Goal: Information Seeking & Learning: Check status

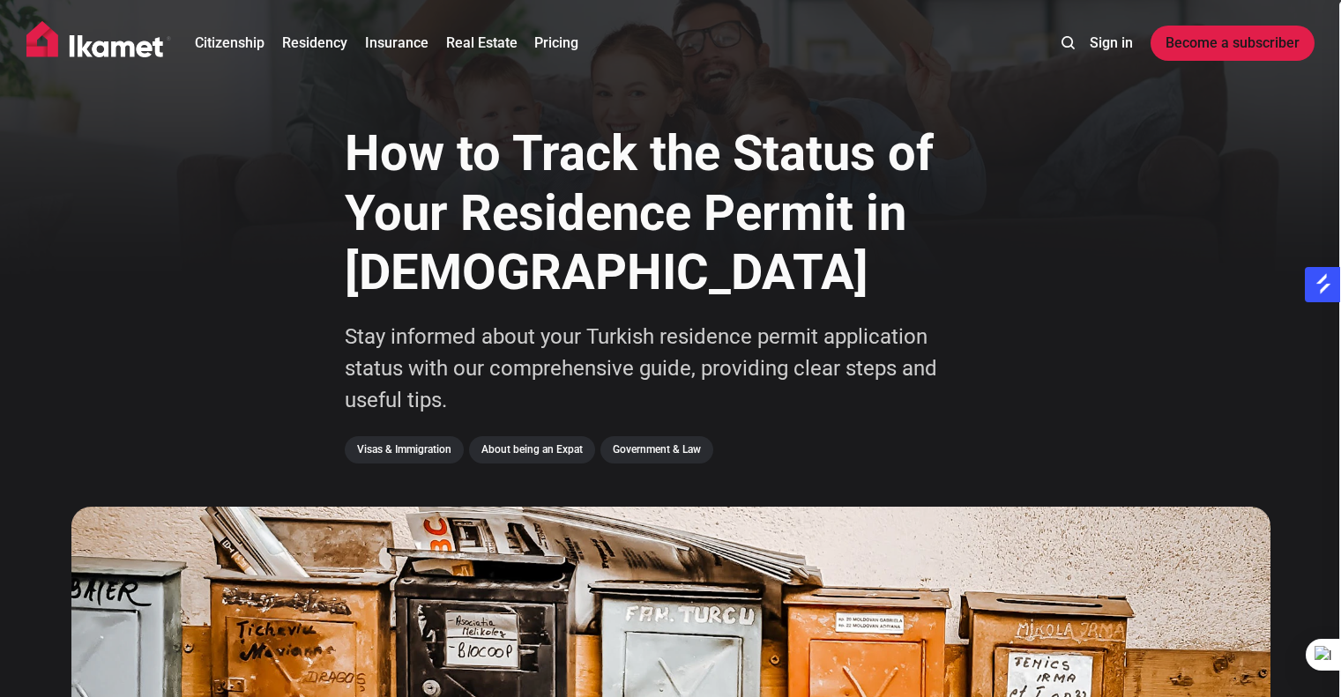
scroll to position [1270, 0]
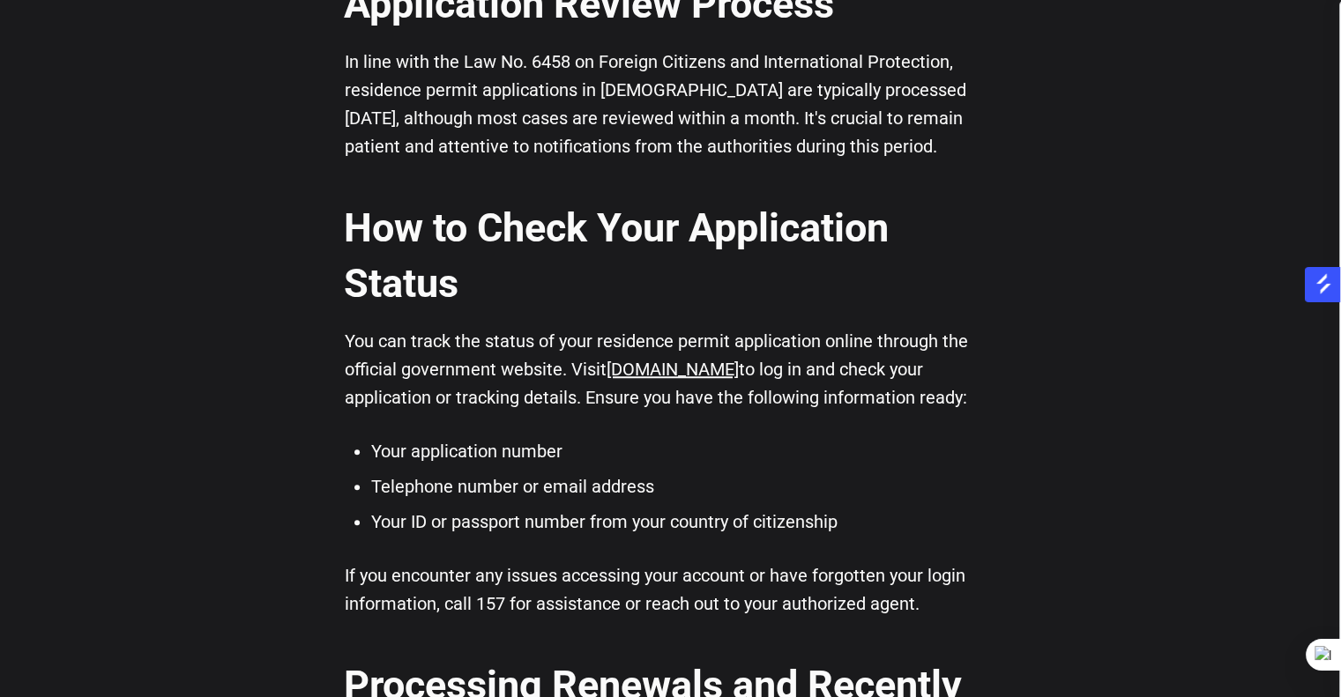
click at [409, 453] on li "Your application number" at bounding box center [684, 451] width 626 height 26
drag, startPoint x: 409, startPoint y: 453, endPoint x: 552, endPoint y: 454, distance: 142.8
click at [552, 454] on li "Your application number" at bounding box center [684, 451] width 626 height 26
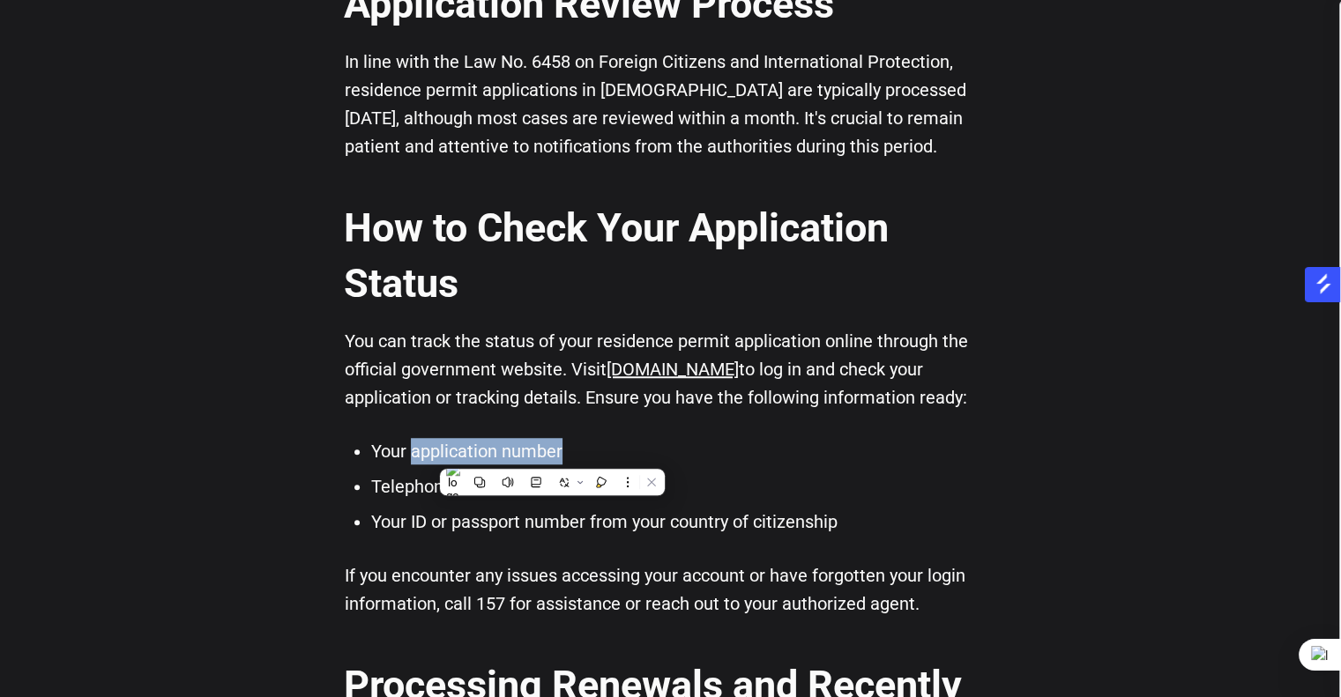
click at [552, 454] on li "Your application number" at bounding box center [684, 451] width 626 height 26
drag, startPoint x: 552, startPoint y: 454, endPoint x: 419, endPoint y: 458, distance: 133.2
click at [419, 458] on li "Your application number" at bounding box center [684, 451] width 626 height 26
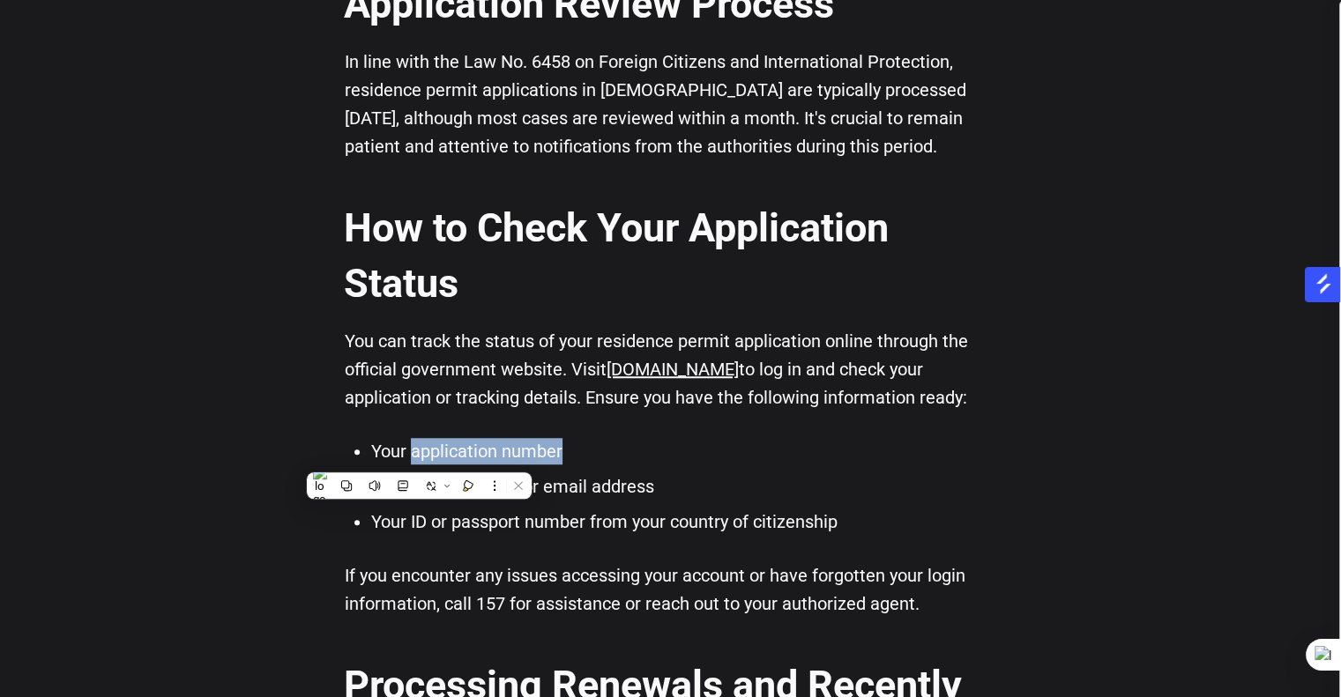
scroll to position [1333, 0]
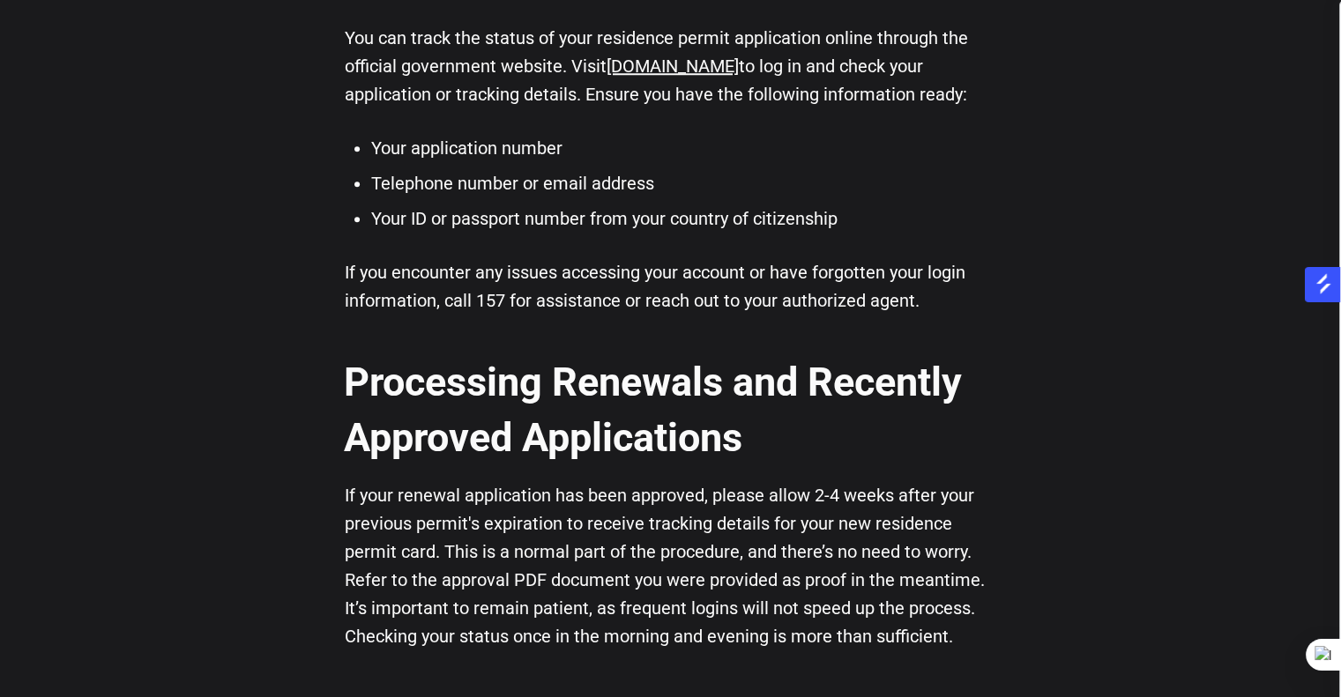
scroll to position [1573, 0]
click at [591, 272] on p "If you encounter any issues accessing your account or have forgotten your login…" at bounding box center [671, 286] width 652 height 56
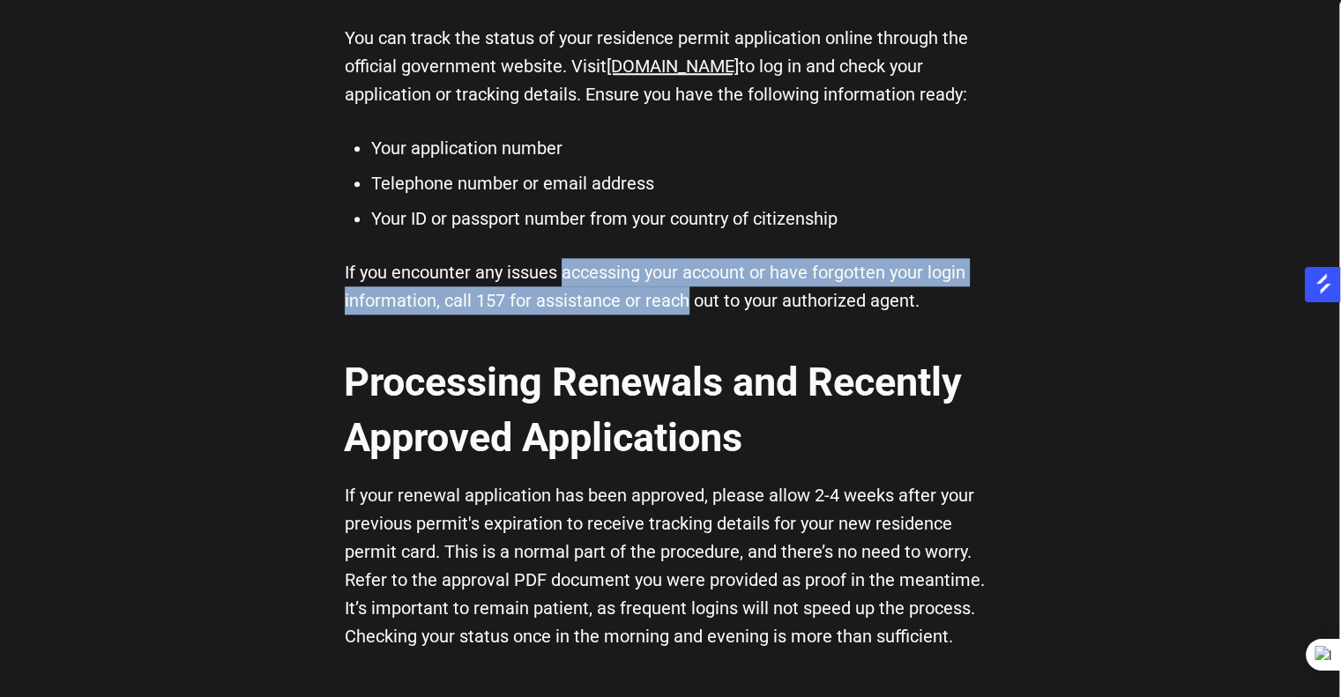
drag, startPoint x: 591, startPoint y: 272, endPoint x: 653, endPoint y: 310, distance: 73.2
click at [653, 310] on p "If you encounter any issues accessing your account or have forgotten your login…" at bounding box center [671, 286] width 652 height 56
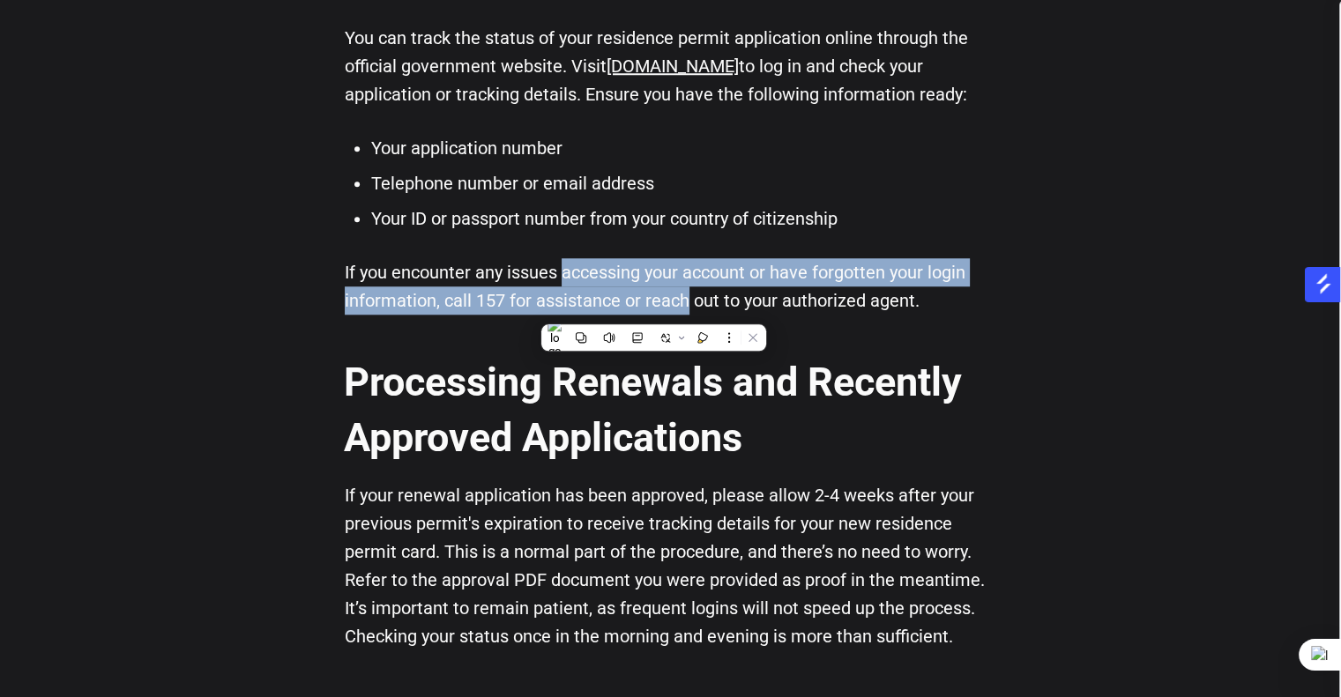
click at [653, 310] on p "If you encounter any issues accessing your account or have forgotten your login…" at bounding box center [671, 286] width 652 height 56
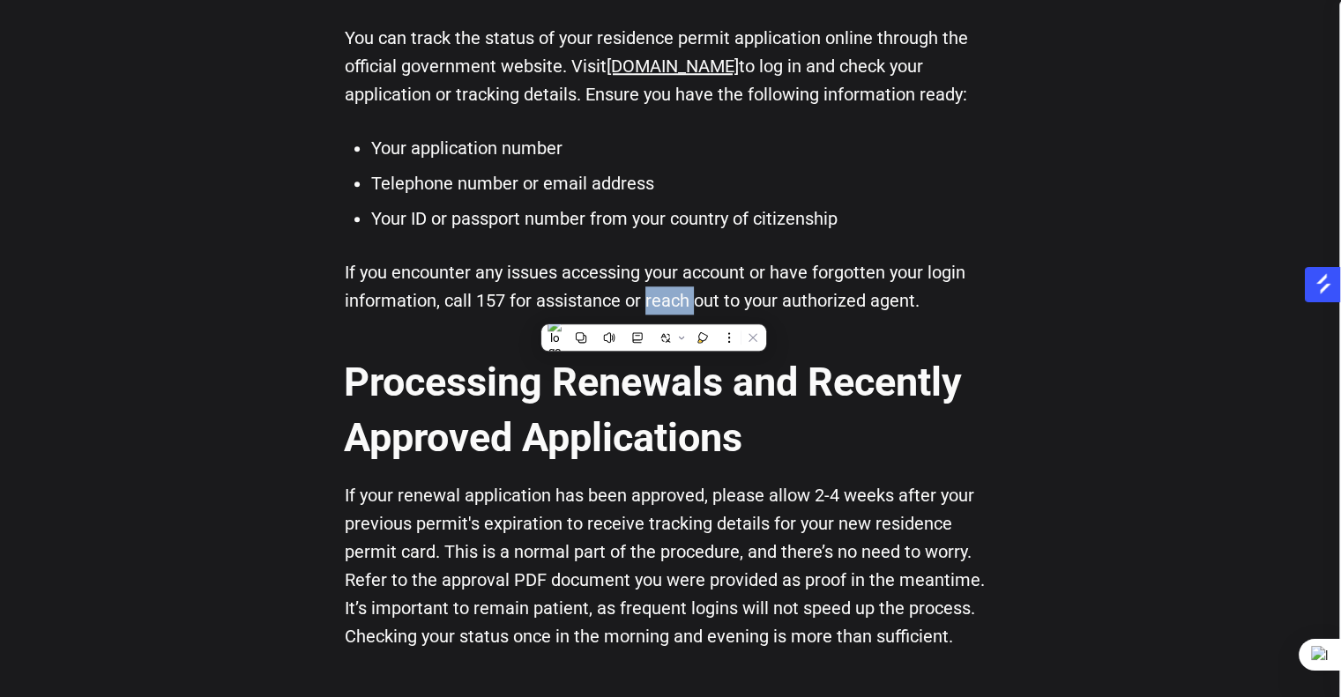
click at [653, 310] on p "If you encounter any issues accessing your account or have forgotten your login…" at bounding box center [671, 286] width 652 height 56
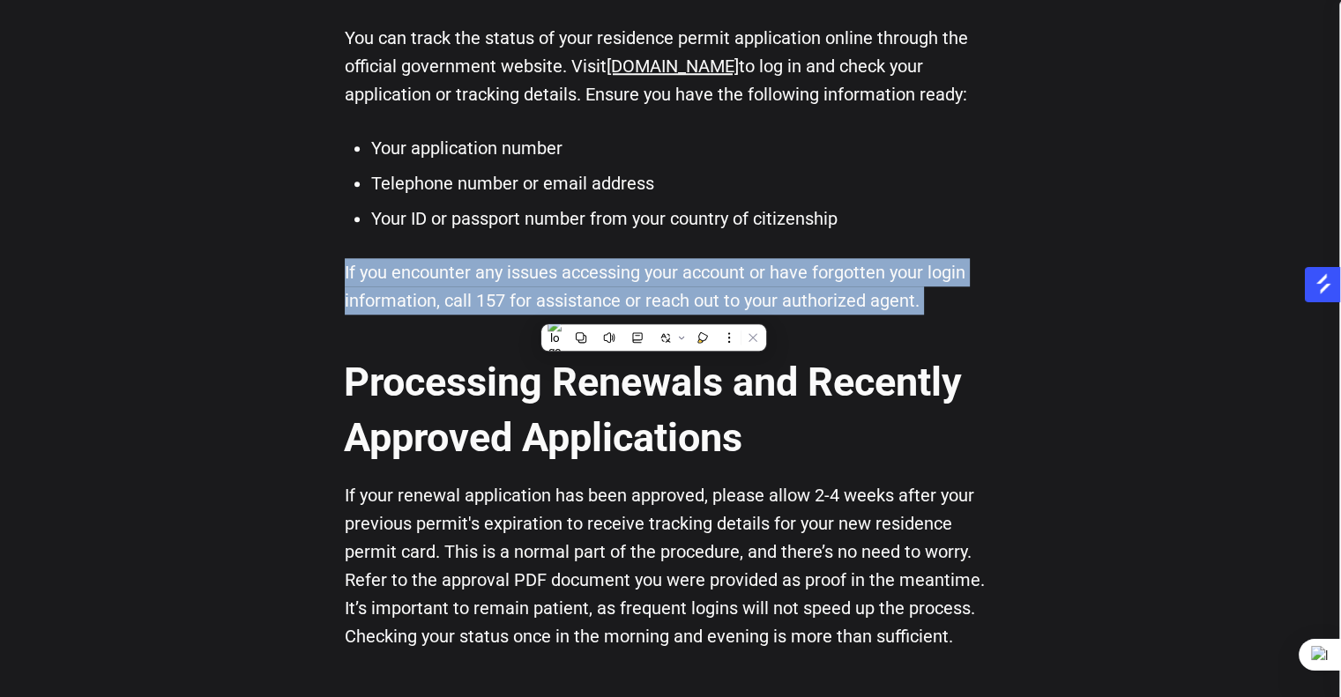
click at [653, 310] on p "If you encounter any issues accessing your account or have forgotten your login…" at bounding box center [671, 286] width 652 height 56
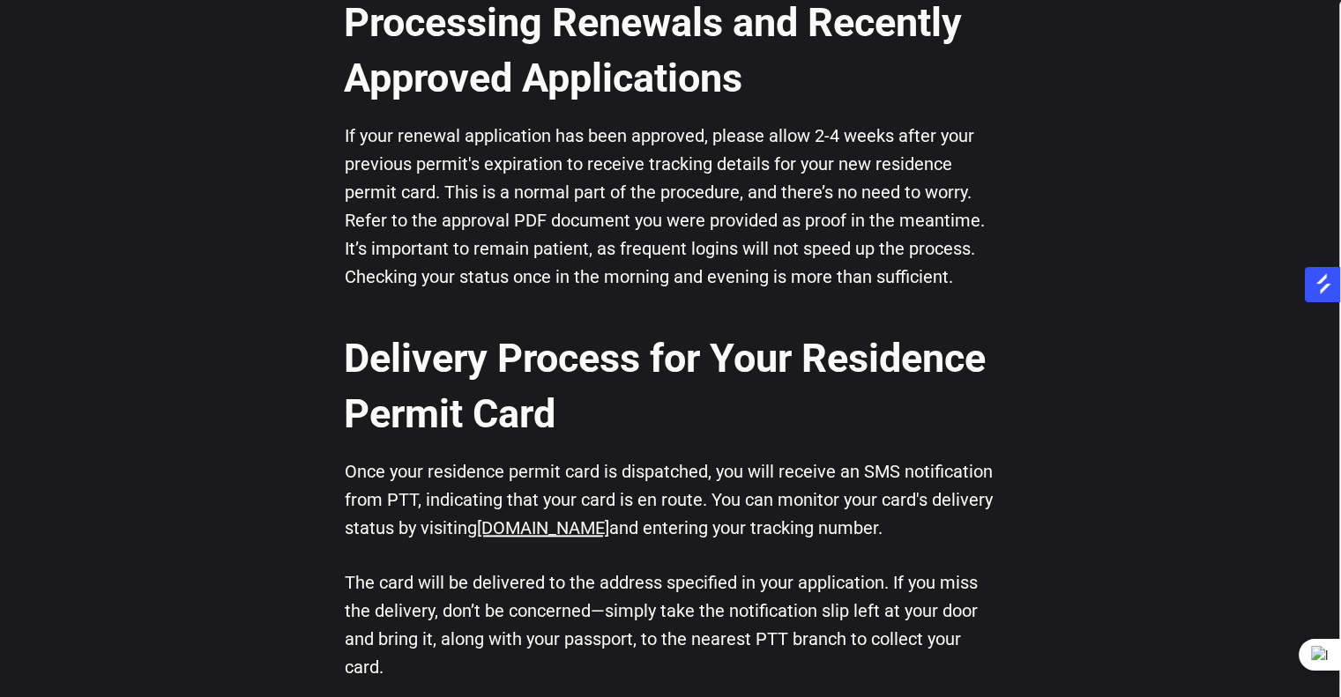
scroll to position [1932, 0]
drag, startPoint x: 614, startPoint y: 137, endPoint x: 646, endPoint y: 132, distance: 32.0
click at [646, 132] on p "If your renewal application has been approved, please allow 2-4 weeks after you…" at bounding box center [671, 207] width 652 height 169
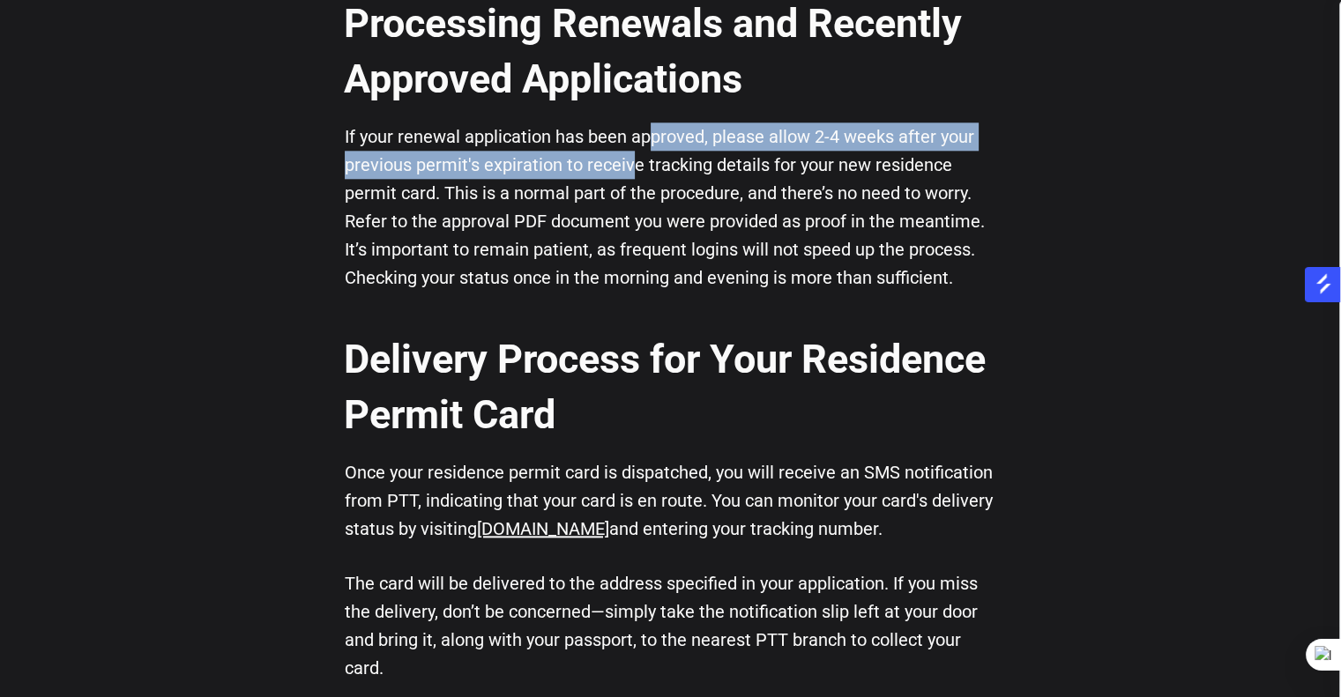
drag, startPoint x: 645, startPoint y: 135, endPoint x: 631, endPoint y: 175, distance: 42.9
click at [631, 175] on p "If your renewal application has been approved, please allow 2-4 weeks after you…" at bounding box center [671, 207] width 652 height 169
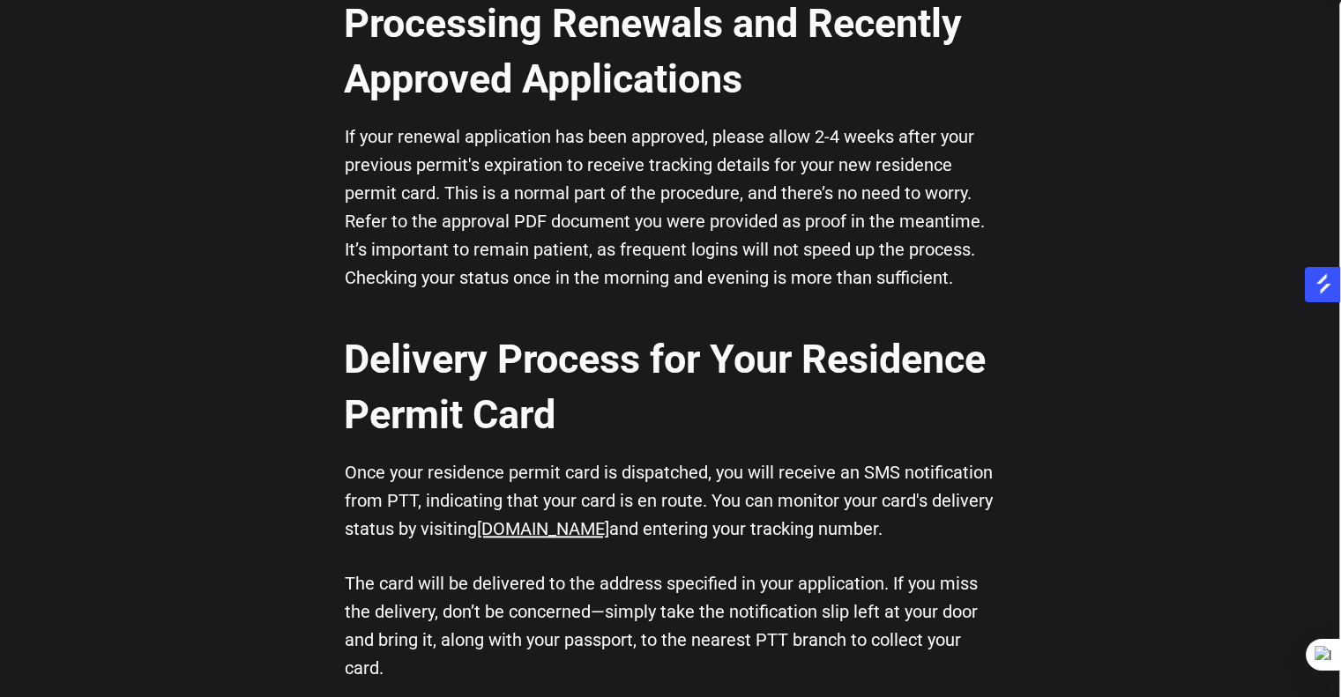
click at [650, 165] on p "If your renewal application has been approved, please allow 2-4 weeks after you…" at bounding box center [671, 207] width 652 height 169
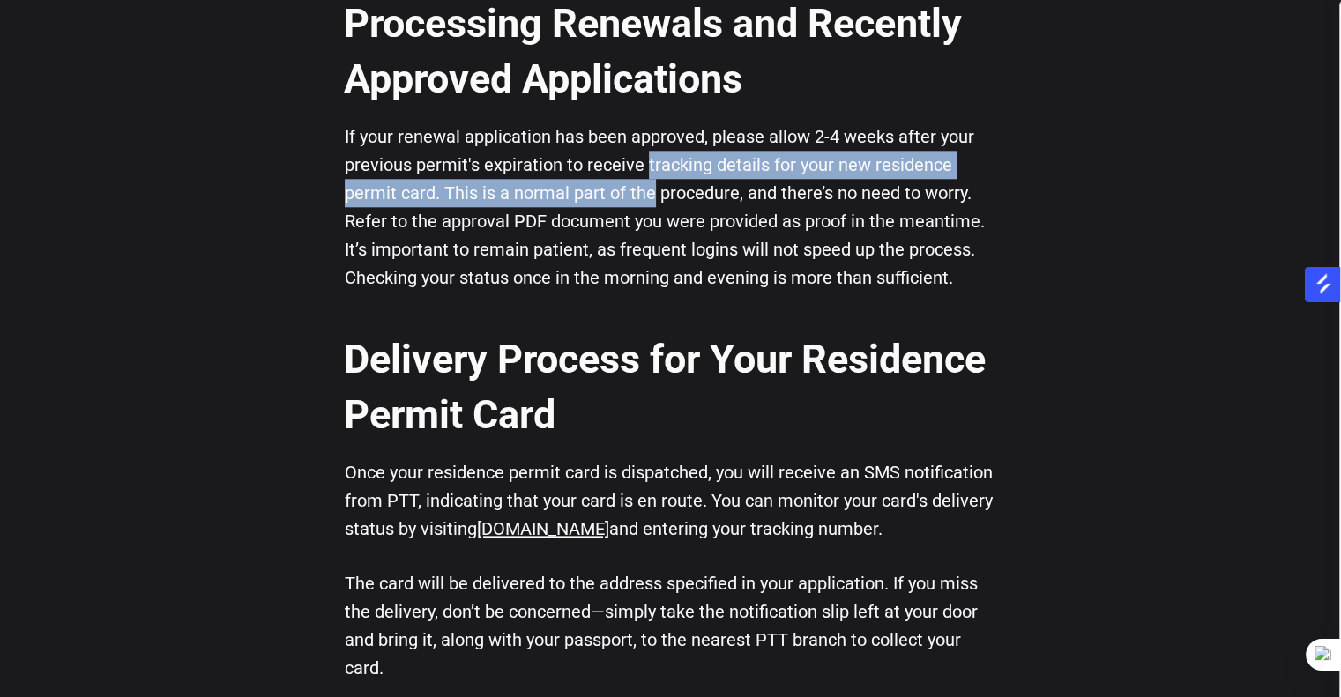
drag, startPoint x: 650, startPoint y: 165, endPoint x: 644, endPoint y: 184, distance: 20.4
click at [644, 184] on p "If your renewal application has been approved, please allow 2-4 weeks after you…" at bounding box center [671, 207] width 652 height 169
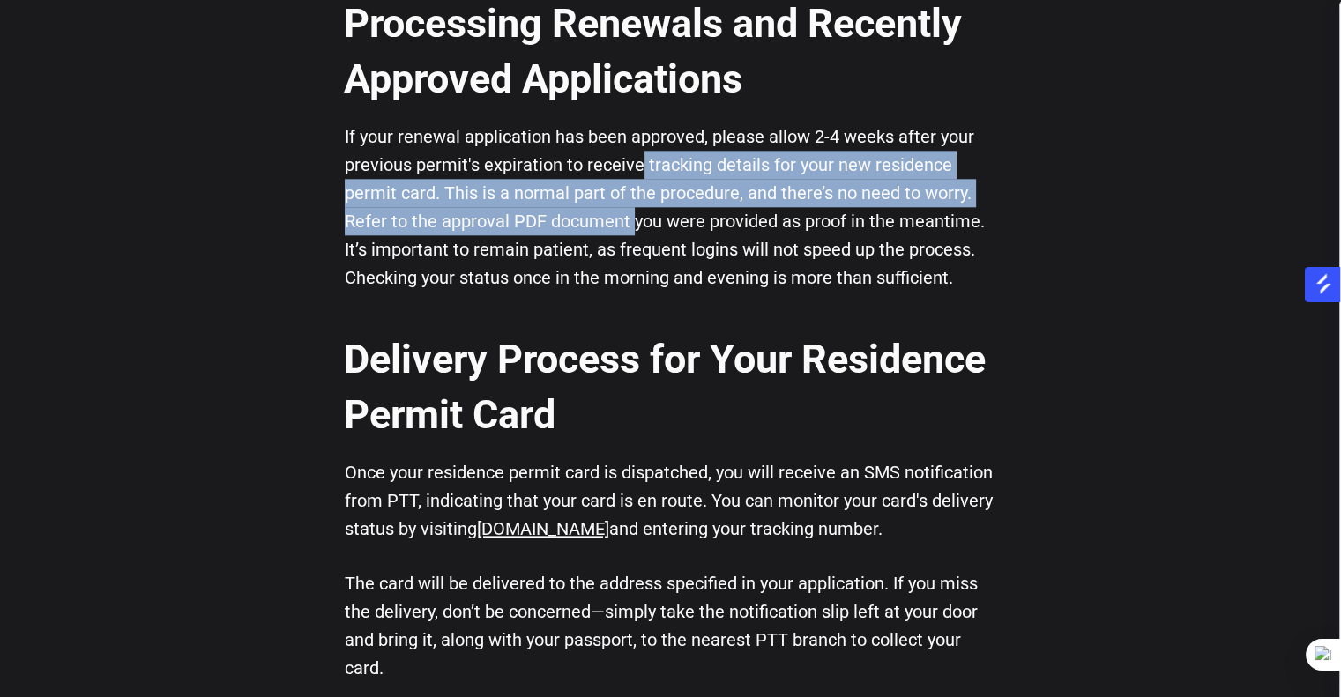
drag, startPoint x: 641, startPoint y: 168, endPoint x: 635, endPoint y: 218, distance: 50.6
click at [635, 218] on p "If your renewal application has been approved, please allow 2-4 weeks after you…" at bounding box center [671, 207] width 652 height 169
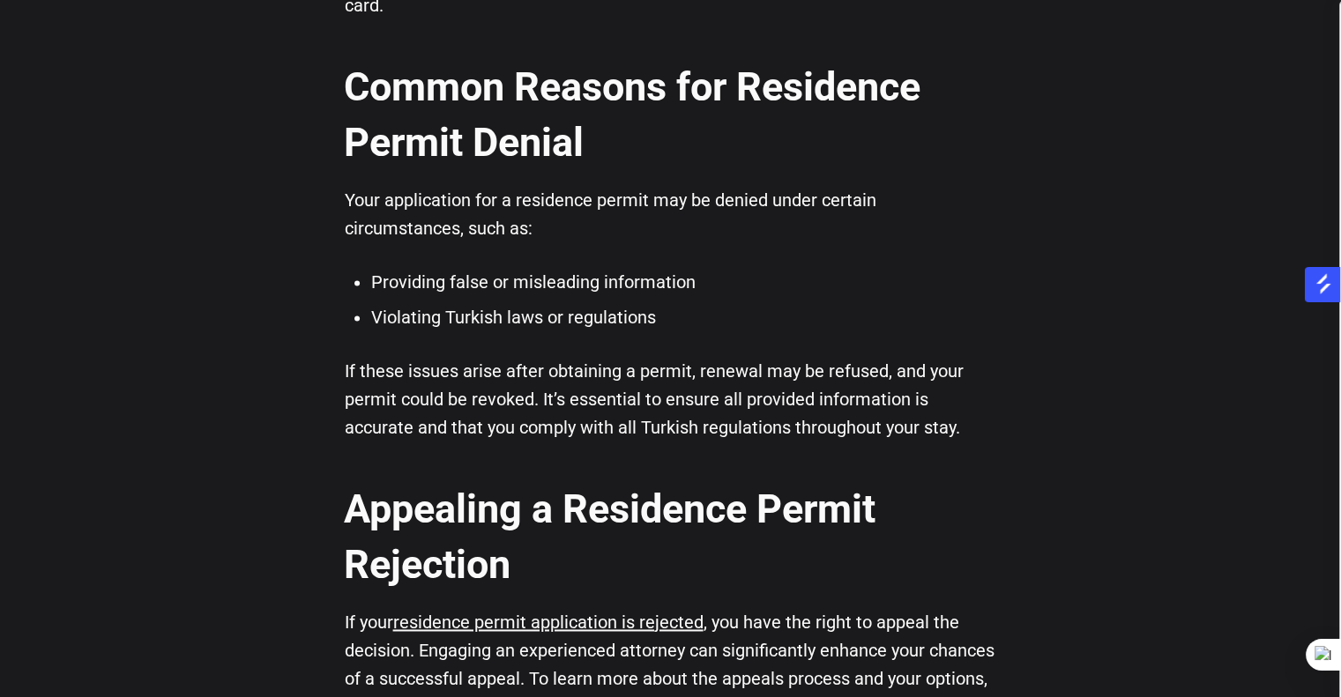
scroll to position [2601, 0]
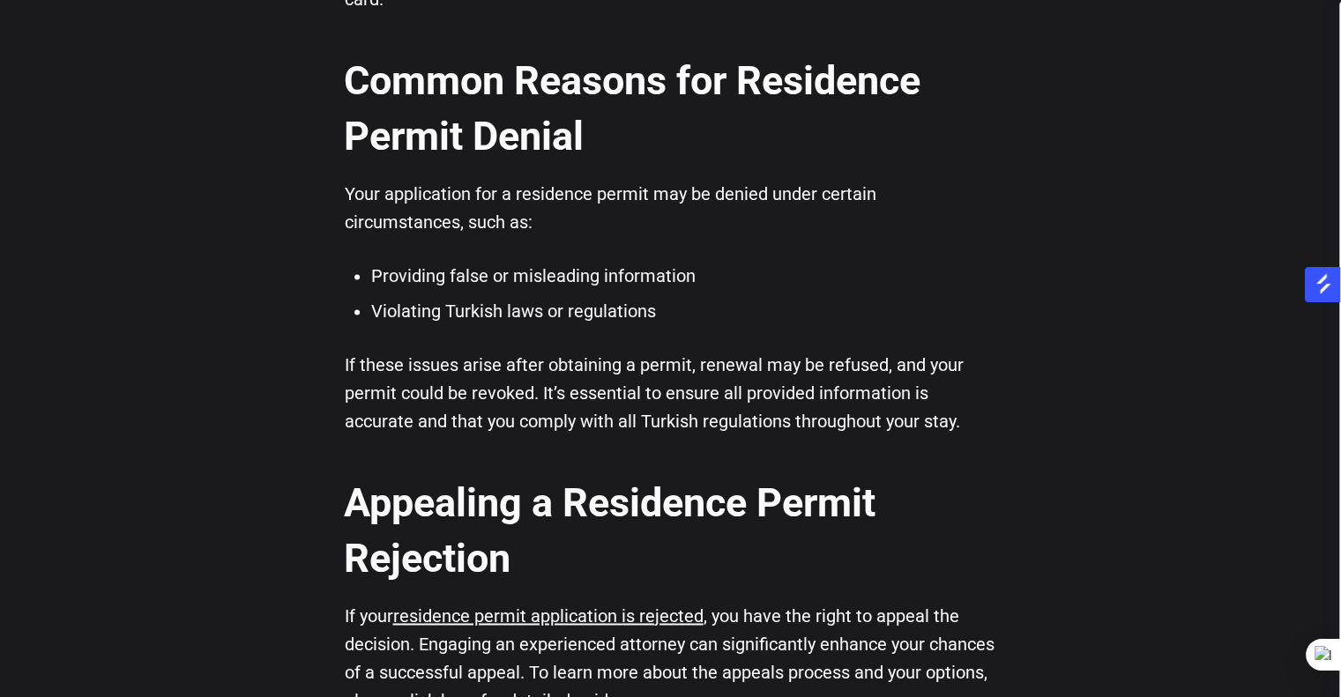
click at [490, 272] on li "Providing false or misleading information" at bounding box center [684, 276] width 626 height 26
click at [487, 277] on li "Providing false or misleading information" at bounding box center [684, 276] width 626 height 26
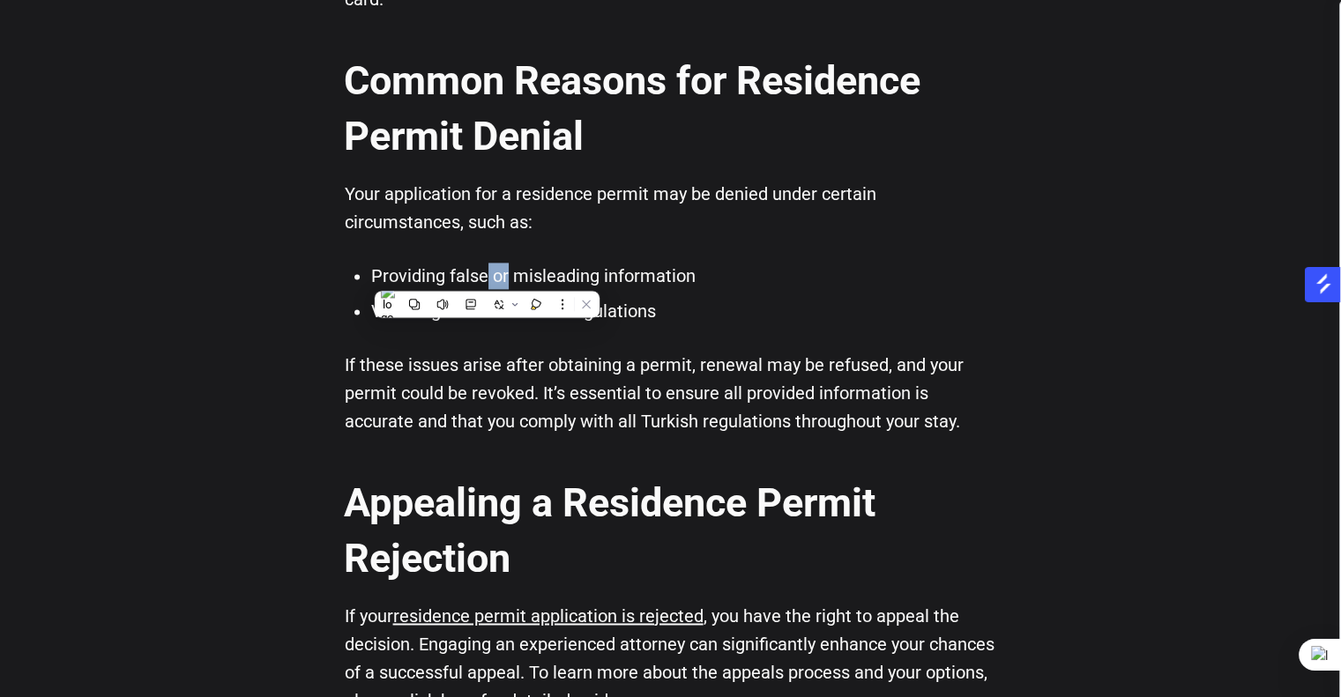
click at [487, 277] on li "Providing false or misleading information" at bounding box center [684, 276] width 626 height 26
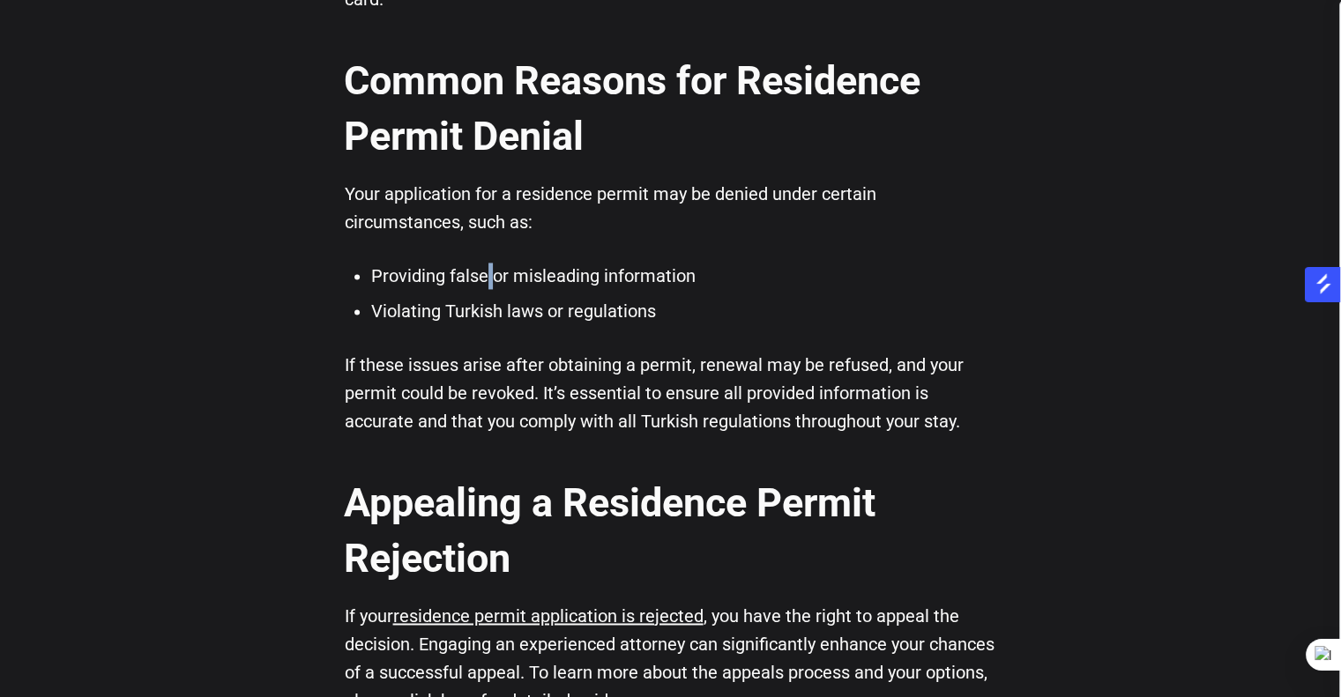
click at [487, 277] on li "Providing false or misleading information" at bounding box center [684, 276] width 626 height 26
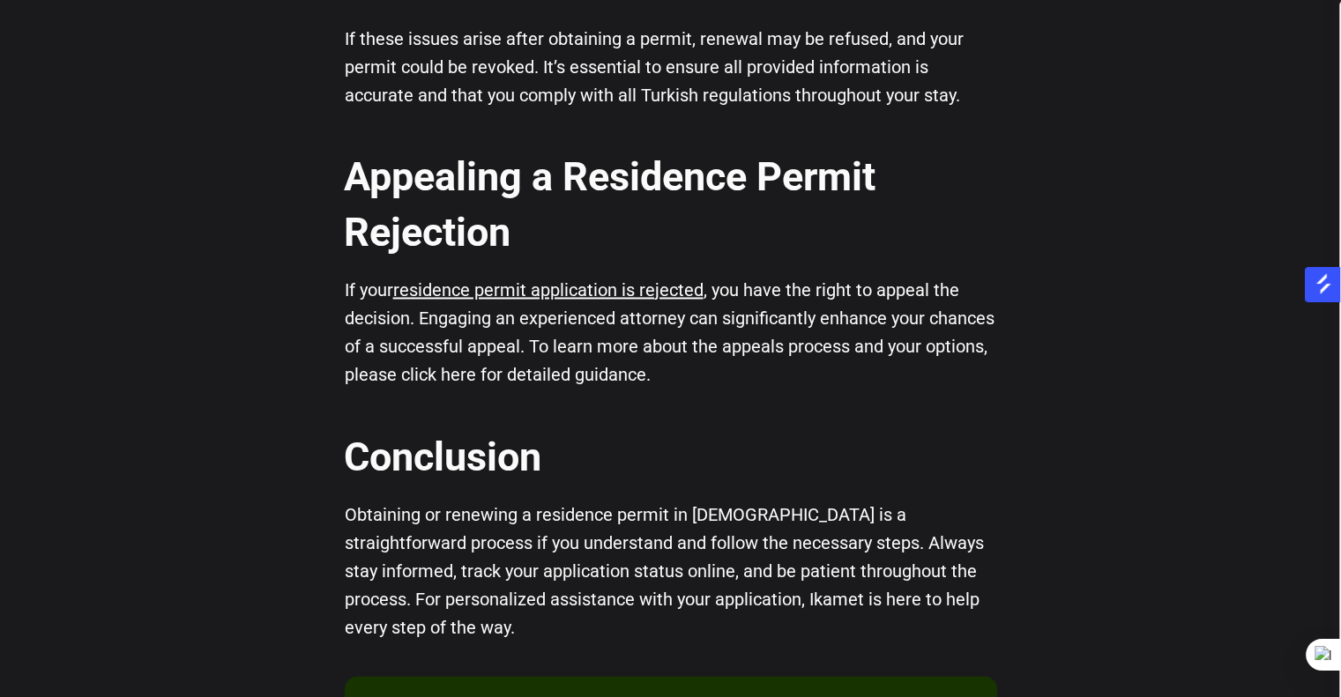
scroll to position [2966, 0]
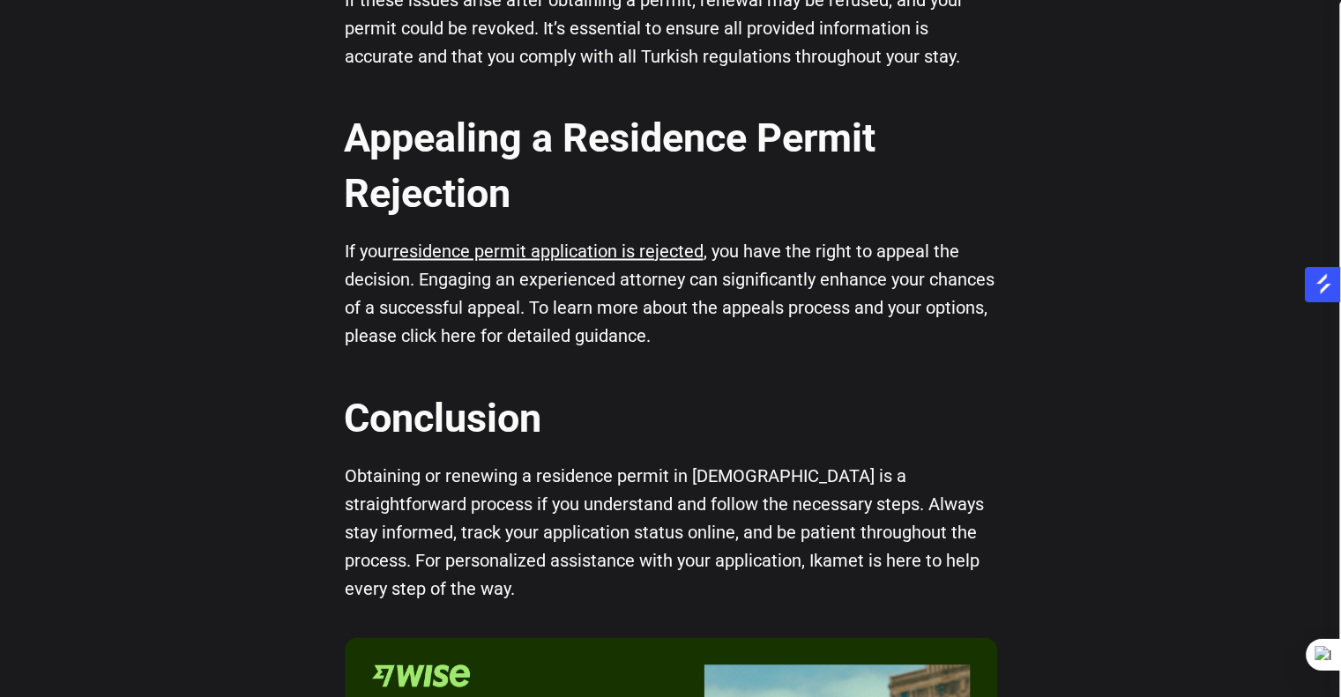
click at [621, 282] on p "If your residence permit application is rejected , you have the right to appeal…" at bounding box center [671, 293] width 652 height 113
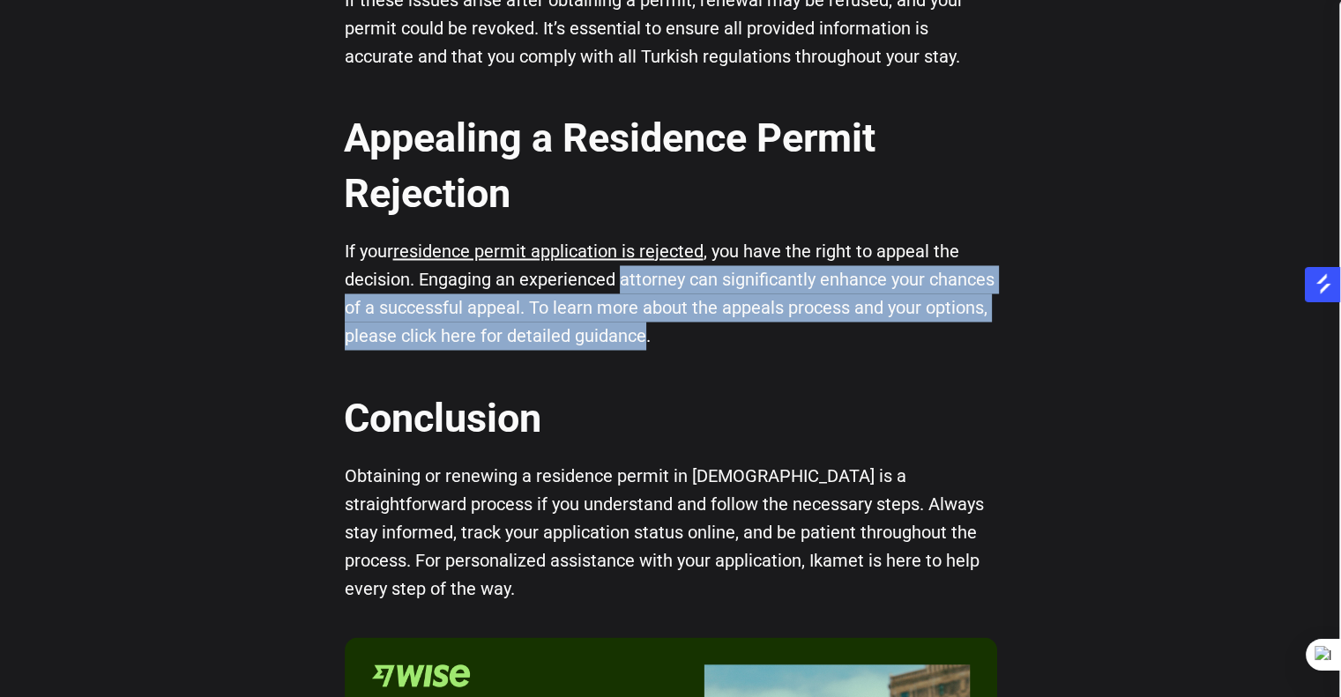
drag, startPoint x: 621, startPoint y: 282, endPoint x: 619, endPoint y: 324, distance: 41.5
click at [619, 324] on p "If your residence permit application is rejected , you have the right to appeal…" at bounding box center [671, 293] width 652 height 113
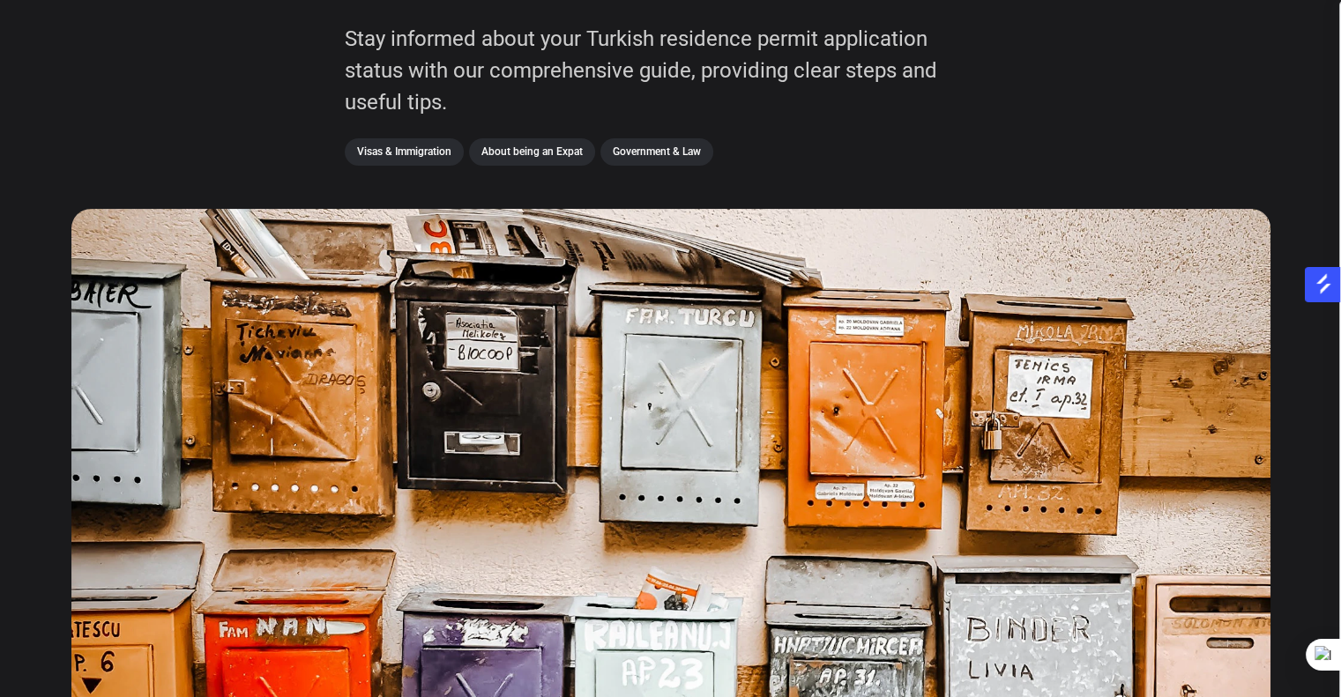
scroll to position [0, 0]
